Goal: Task Accomplishment & Management: Manage account settings

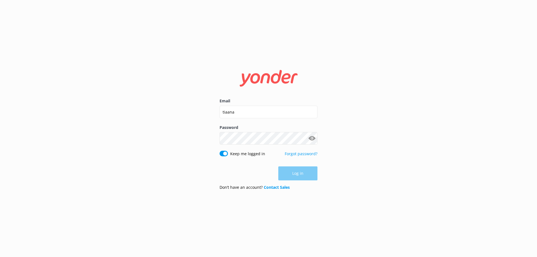
type input "[EMAIL_ADDRESS][DOMAIN_NAME]"
click at [311, 132] on div "Password Show password" at bounding box center [269, 138] width 98 height 26
click at [312, 137] on button "Show password" at bounding box center [311, 138] width 11 height 11
click at [310, 173] on button "Log in" at bounding box center [297, 174] width 39 height 14
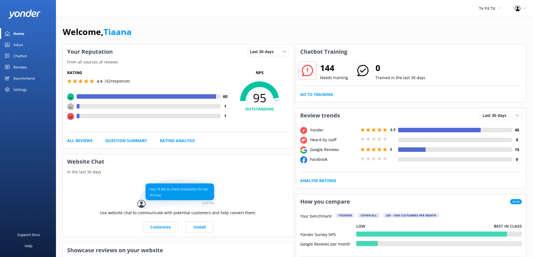
click at [16, 88] on div "Settings" at bounding box center [19, 89] width 13 height 11
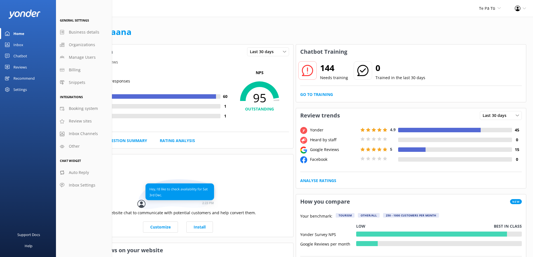
click at [17, 77] on div "Recommend" at bounding box center [23, 78] width 21 height 11
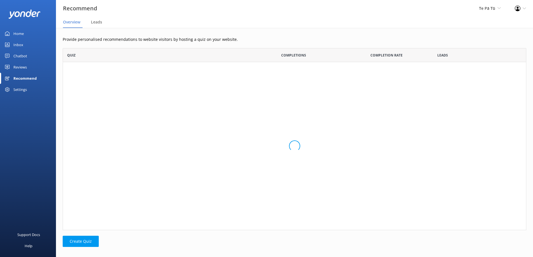
scroll to position [178, 460]
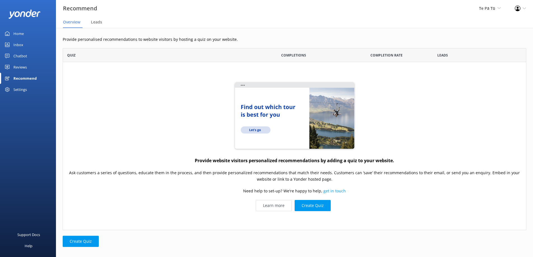
click at [17, 65] on div "Reviews" at bounding box center [19, 67] width 13 height 11
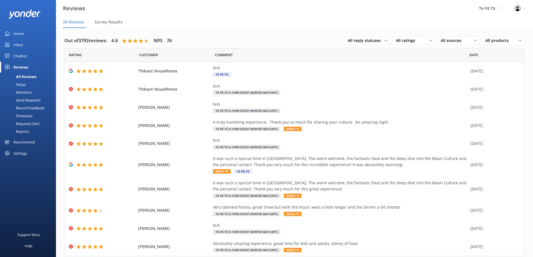
click at [21, 85] on div "Setup" at bounding box center [14, 85] width 22 height 8
click at [16, 33] on div "Home" at bounding box center [18, 33] width 10 height 11
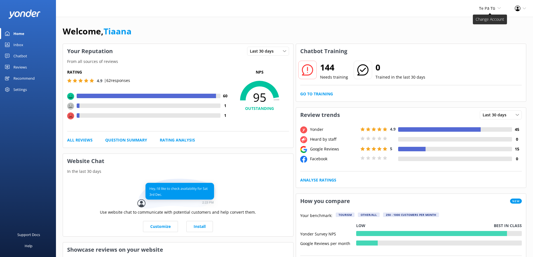
click at [497, 10] on span "Te Pā Tū Te Pā Tū Rapids Jet" at bounding box center [490, 8] width 22 height 6
click at [8, 91] on use at bounding box center [7, 89] width 4 height 4
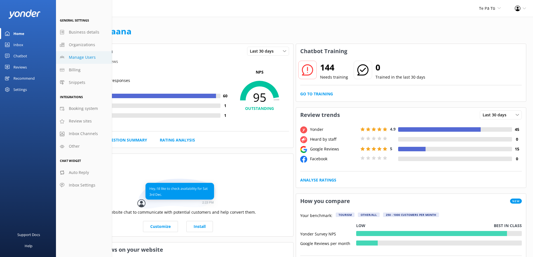
click at [79, 55] on span "Manage Users" at bounding box center [82, 57] width 27 height 6
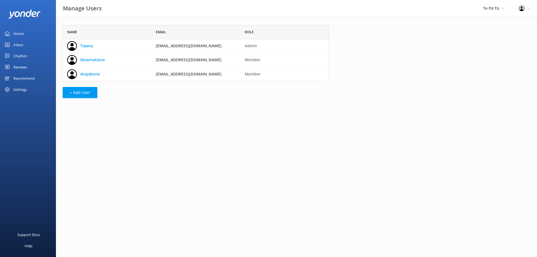
scroll to position [52, 262]
click at [95, 74] on link "Anipātene" at bounding box center [90, 74] width 20 height 6
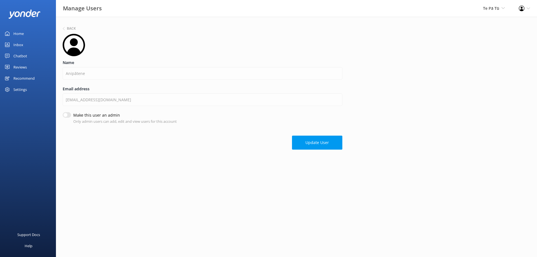
click at [67, 115] on input "Make this user an admin" at bounding box center [67, 115] width 8 height 6
checkbox input "true"
click at [72, 30] on h6 "Back" at bounding box center [71, 28] width 9 height 3
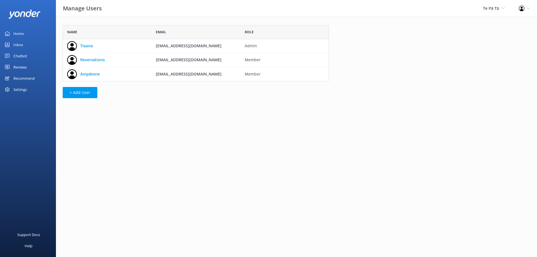
scroll to position [52, 262]
click at [77, 86] on div "Name Email Role Tiaana [EMAIL_ADDRESS][DOMAIN_NAME] Admin Reservations [EMAIL_A…" at bounding box center [196, 63] width 280 height 93
click at [78, 93] on button "+ Add User" at bounding box center [80, 92] width 35 height 11
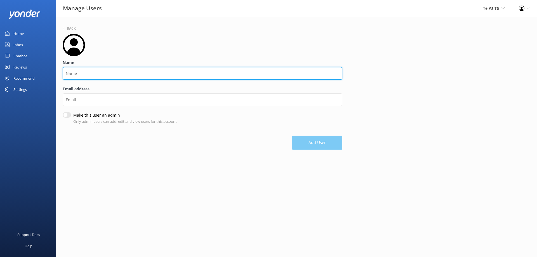
click at [86, 74] on input "Name" at bounding box center [203, 73] width 280 height 13
type input "[PERSON_NAME]"
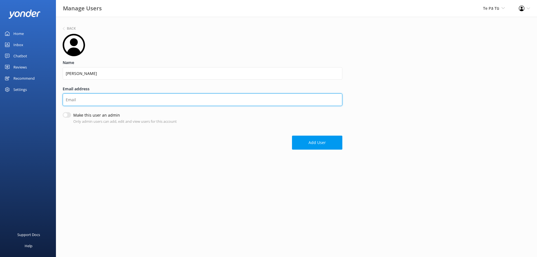
click at [80, 100] on input "Email address" at bounding box center [203, 99] width 280 height 13
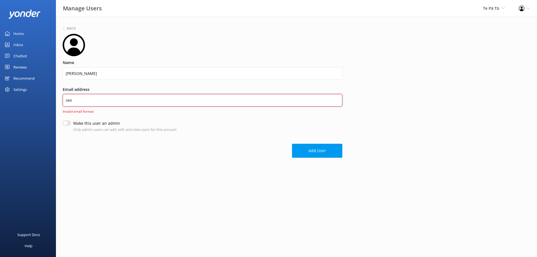
click at [76, 100] on input "ren" at bounding box center [203, 100] width 280 height 13
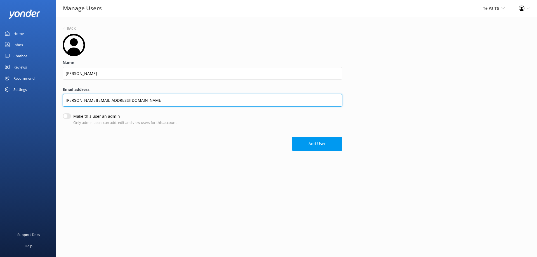
type input "[PERSON_NAME][EMAIL_ADDRESS][DOMAIN_NAME]"
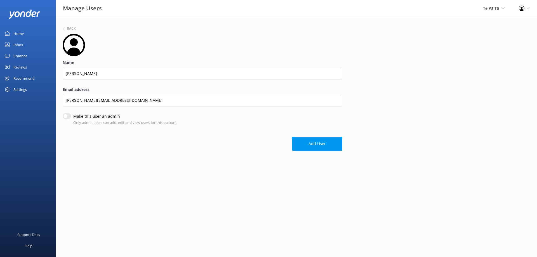
click at [67, 114] on input "Make this user an admin" at bounding box center [67, 116] width 8 height 6
checkbox input "true"
click at [316, 146] on button "Add User" at bounding box center [317, 144] width 50 height 14
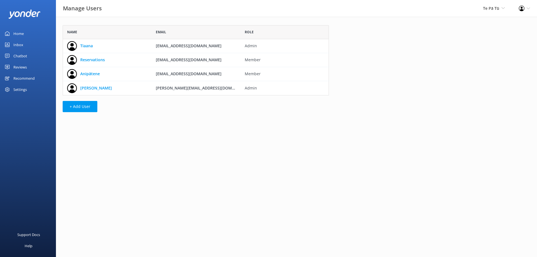
scroll to position [66, 262]
click at [91, 75] on link "Anipātene" at bounding box center [90, 74] width 20 height 6
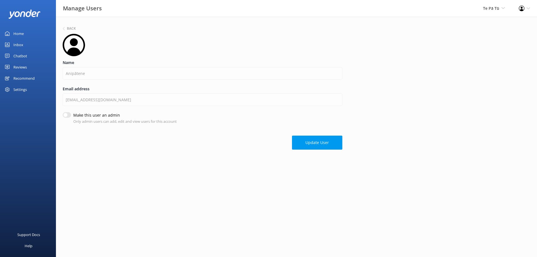
click at [69, 115] on input "Make this user an admin" at bounding box center [67, 115] width 8 height 6
click at [68, 116] on input "Make this user an admin" at bounding box center [67, 115] width 8 height 6
checkbox input "false"
click at [503, 9] on icon at bounding box center [503, 7] width 3 height 3
click at [468, 38] on link "Rapids Jet" at bounding box center [484, 37] width 56 height 13
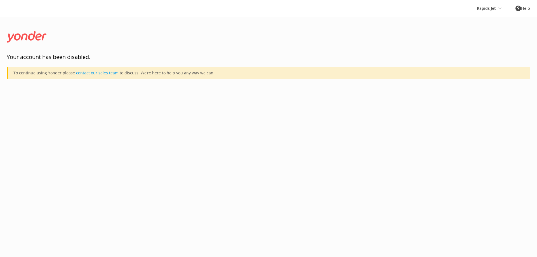
click at [103, 73] on link "contact our sales team" at bounding box center [97, 72] width 43 height 5
click at [498, 9] on div "Rapids Jet Te Pā Tū Rapids Jet" at bounding box center [489, 8] width 39 height 17
click at [481, 26] on link "Te Pā Tū" at bounding box center [498, 23] width 56 height 13
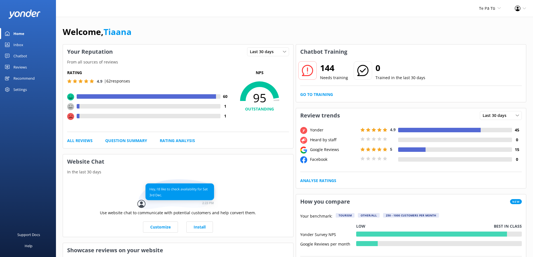
click at [17, 89] on div "Settings" at bounding box center [19, 89] width 13 height 11
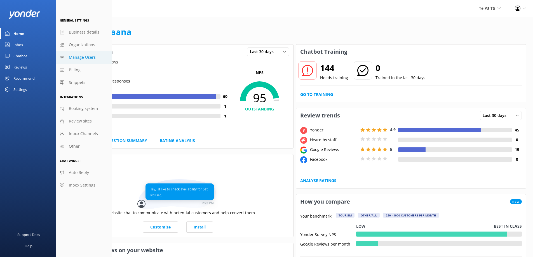
click at [81, 59] on span "Manage Users" at bounding box center [82, 57] width 27 height 6
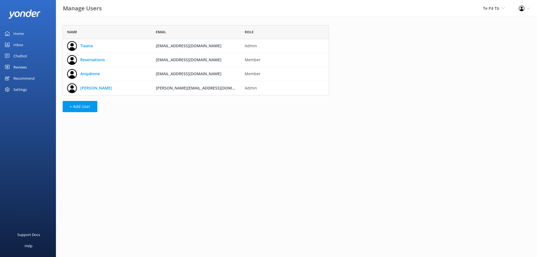
scroll to position [66, 262]
click at [86, 73] on link "Anipātene" at bounding box center [90, 74] width 20 height 6
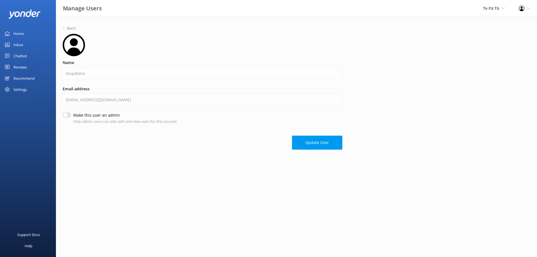
click at [68, 118] on input "Make this user an admin" at bounding box center [67, 115] width 8 height 6
checkbox input "true"
click at [310, 148] on button "Update User" at bounding box center [317, 143] width 50 height 14
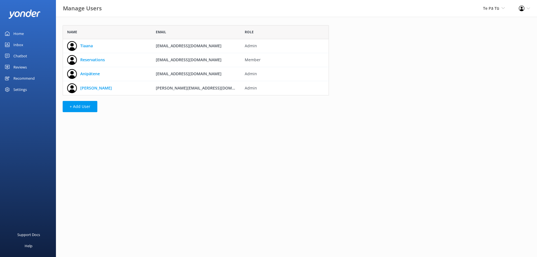
scroll to position [66, 262]
click at [525, 11] on div "Profile Settings Logout" at bounding box center [524, 8] width 25 height 17
click at [495, 39] on link "Logout" at bounding box center [510, 38] width 56 height 14
